Goal: Navigation & Orientation: Find specific page/section

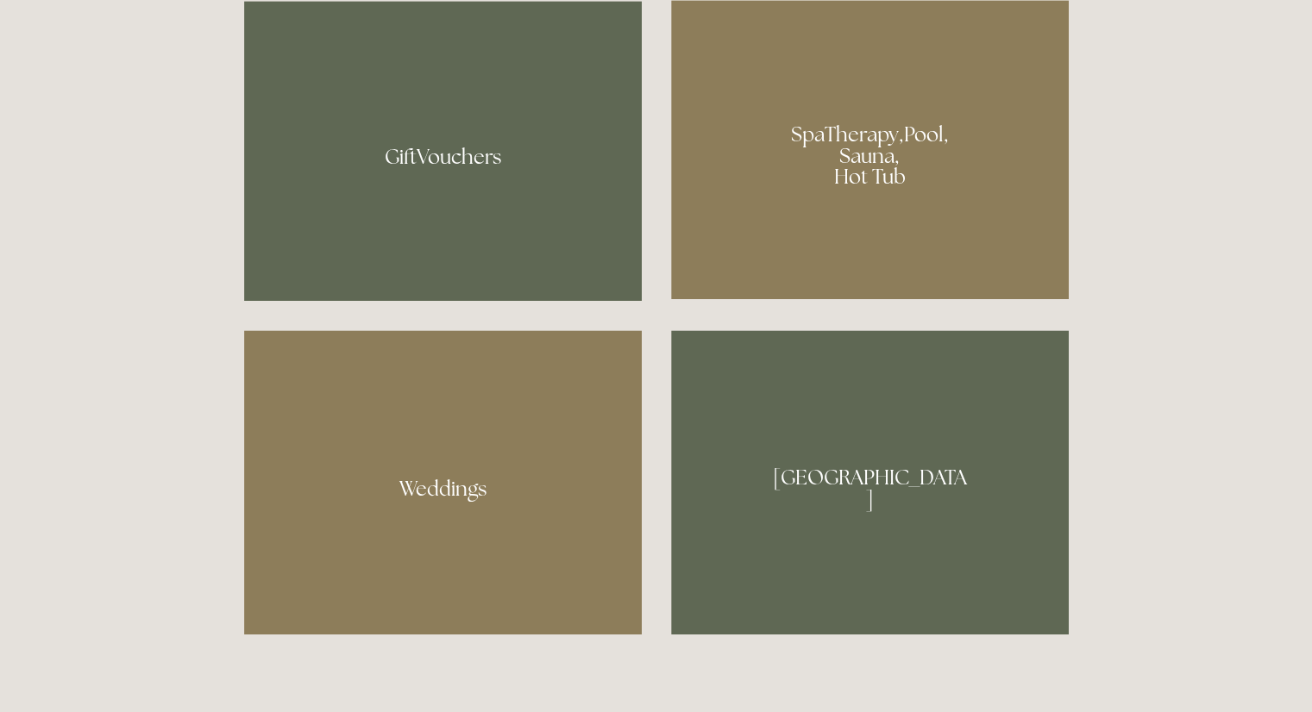
scroll to position [1447, 0]
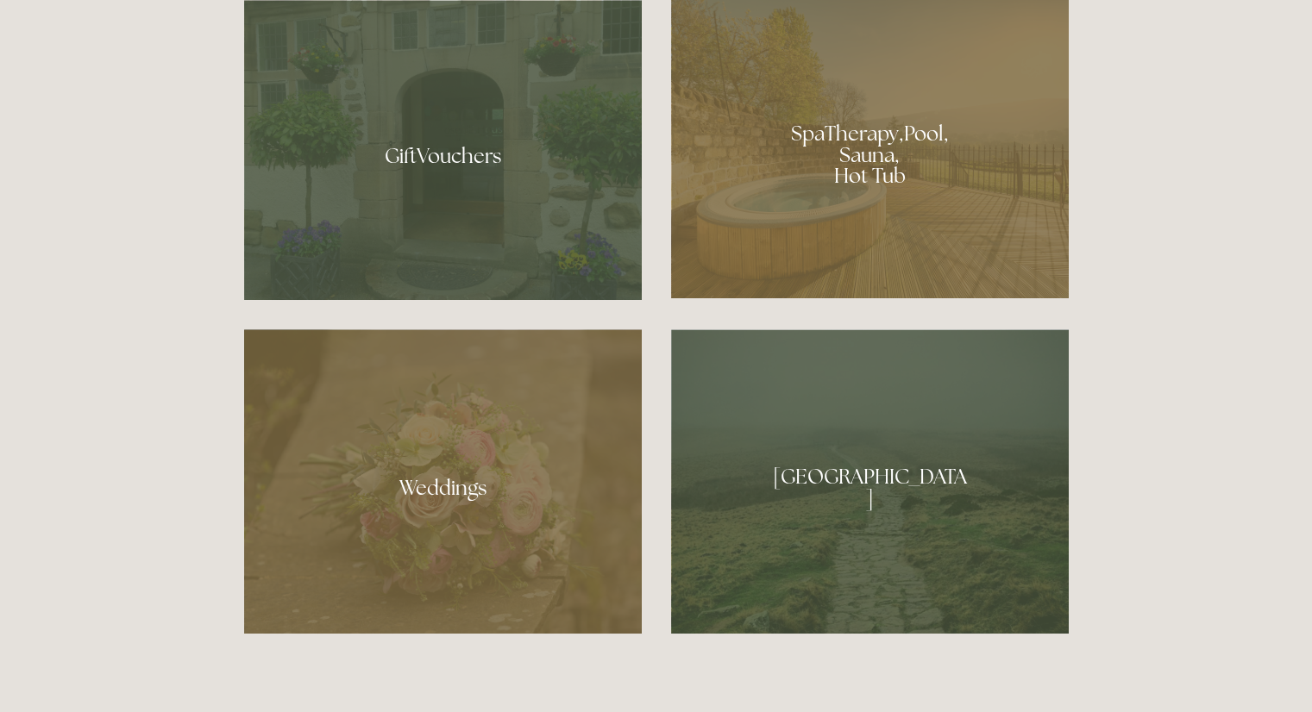
click at [1031, 593] on div at bounding box center [870, 481] width 398 height 304
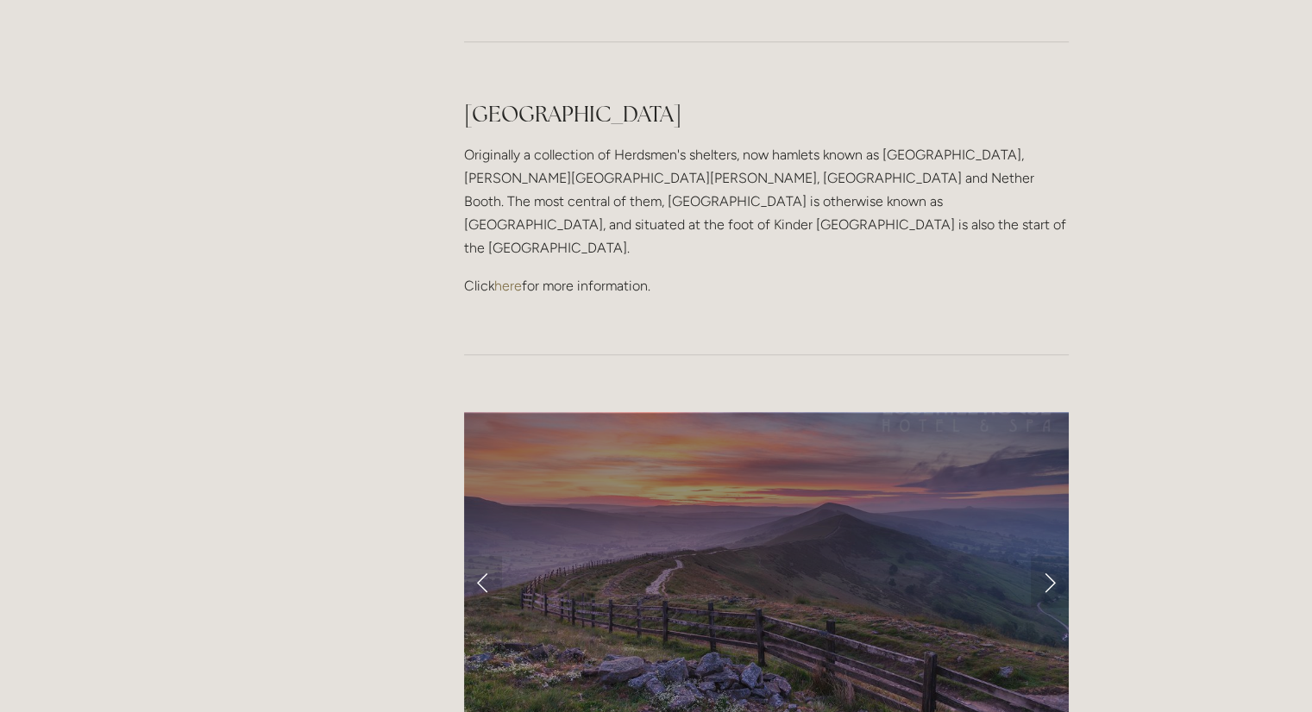
scroll to position [1322, 0]
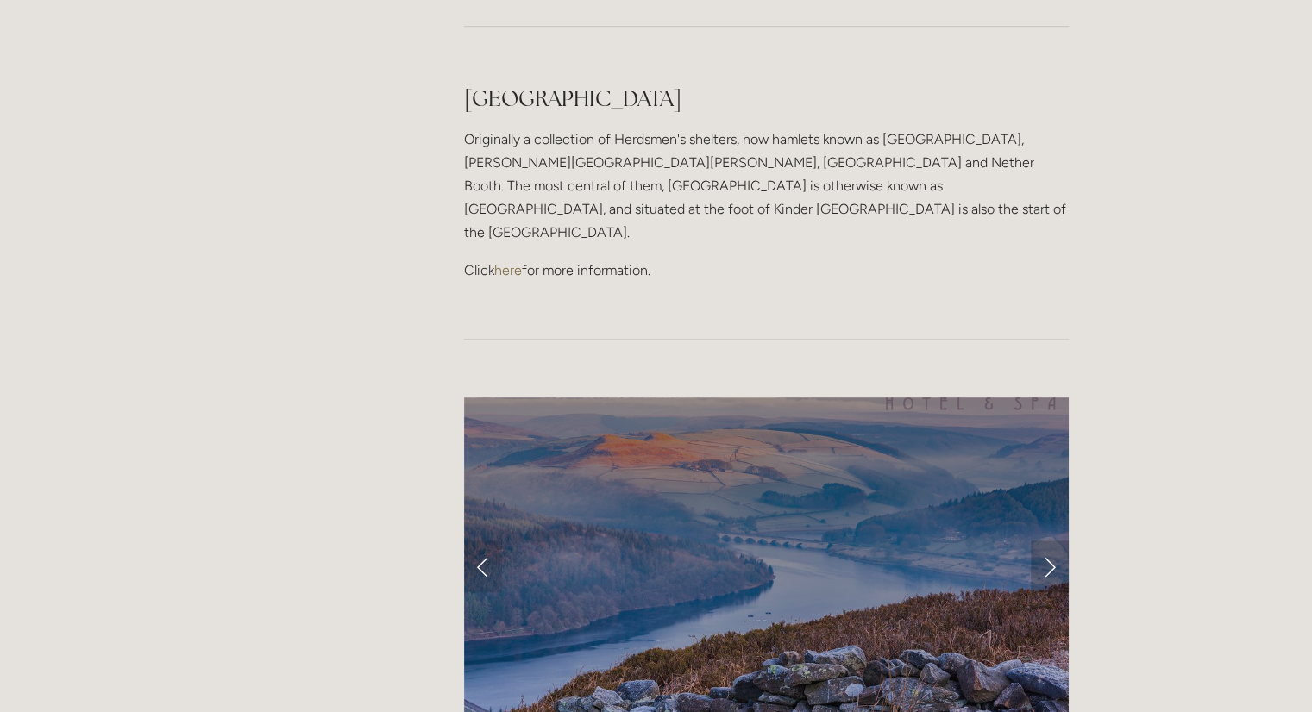
click at [1038, 541] on link "Next Slide" at bounding box center [1050, 567] width 38 height 52
click at [1032, 541] on link "Next Slide" at bounding box center [1050, 567] width 38 height 52
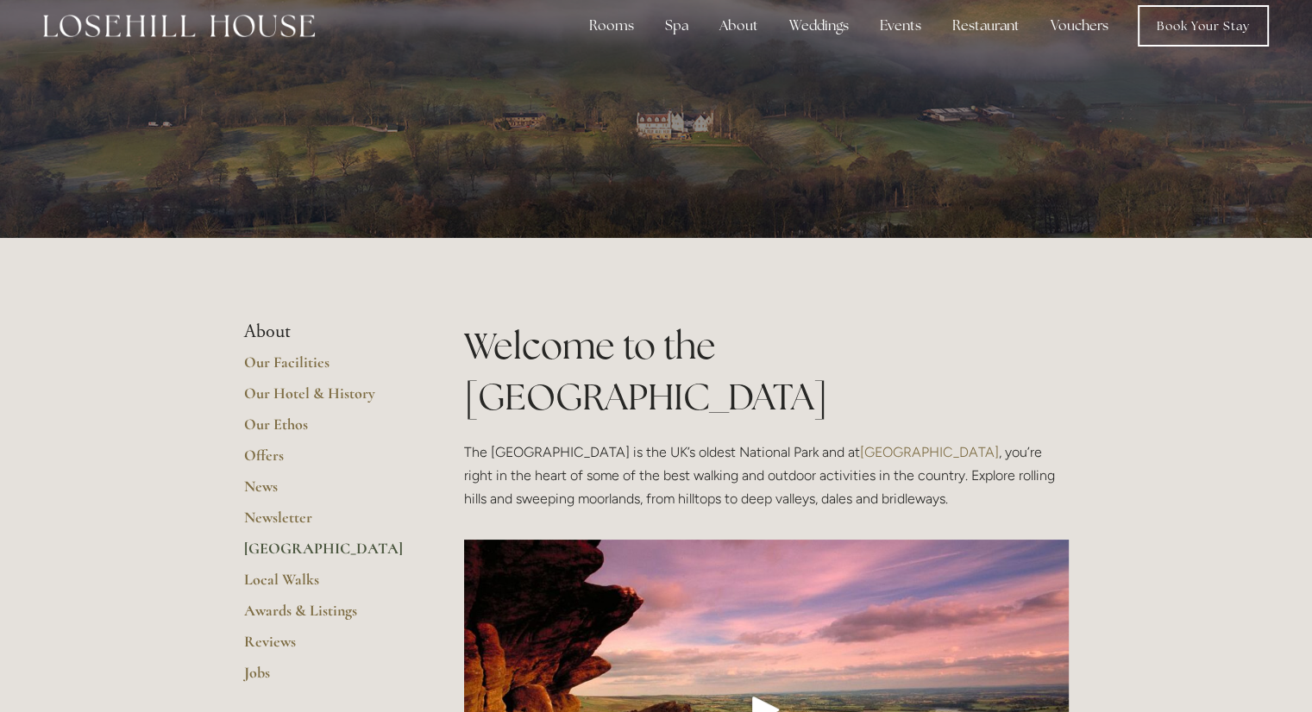
scroll to position [0, 0]
